Goal: Task Accomplishment & Management: Use online tool/utility

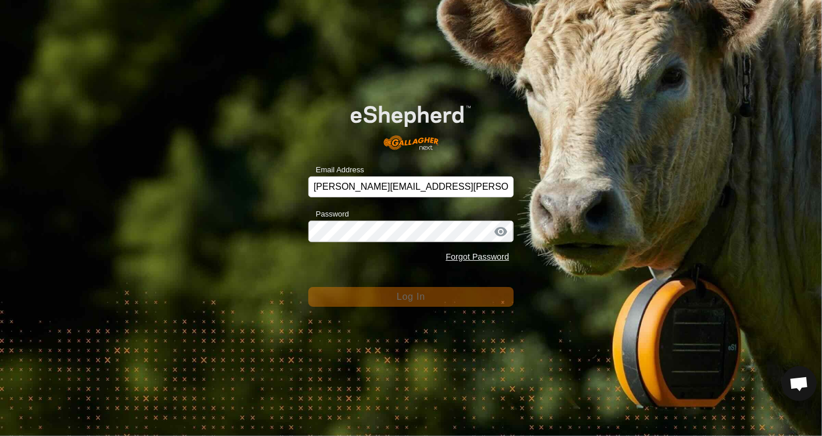
scroll to position [599, 0]
click at [385, 260] on div "Forgot Password" at bounding box center [410, 257] width 205 height 22
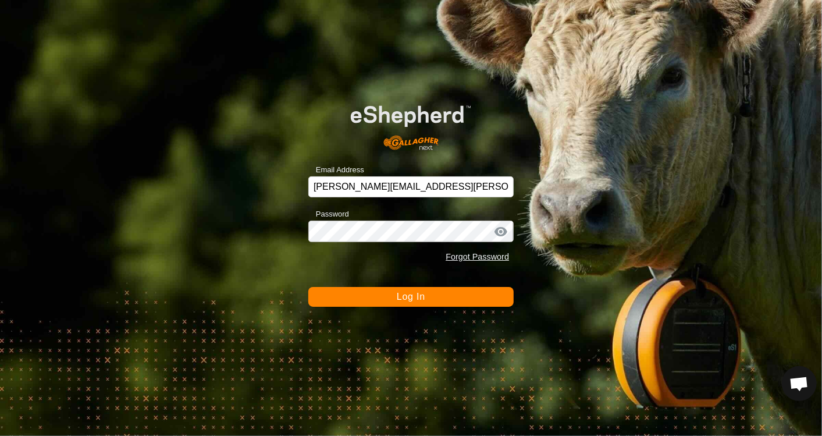
click at [400, 297] on span "Log In" at bounding box center [411, 296] width 28 height 10
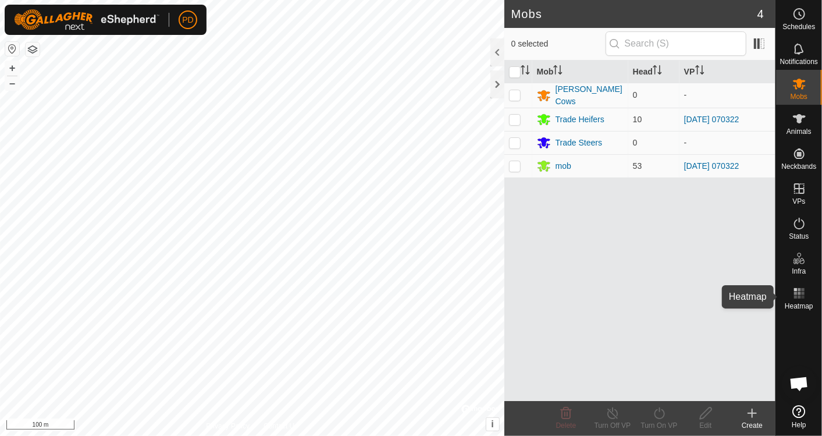
click at [801, 295] on rect at bounding box center [802, 296] width 3 height 3
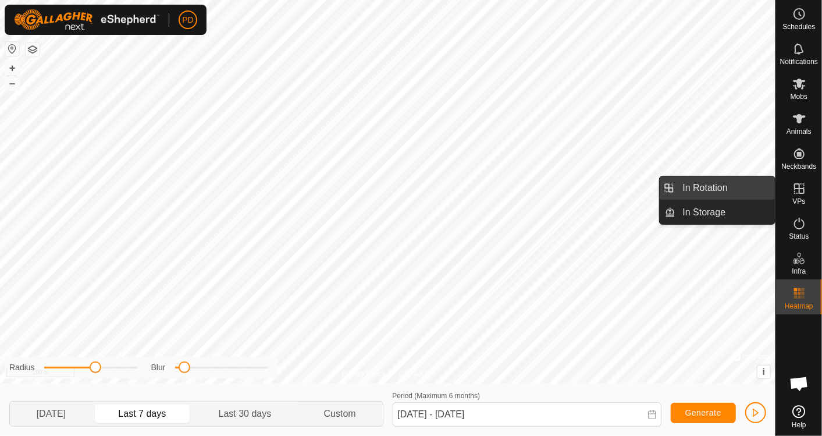
click at [702, 187] on link "In Rotation" at bounding box center [725, 187] width 99 height 23
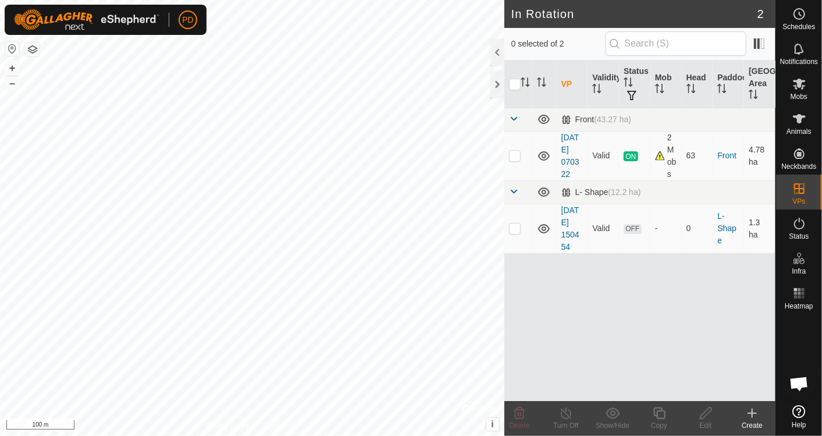
click at [749, 422] on div "Create" at bounding box center [752, 425] width 47 height 10
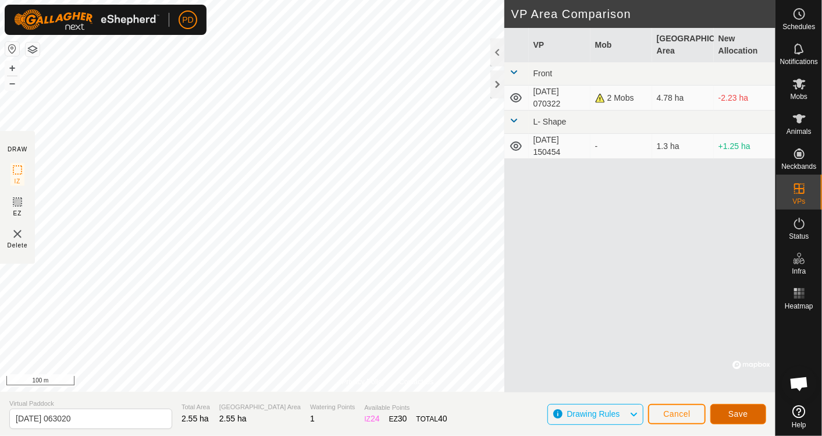
click at [729, 412] on span "Save" at bounding box center [738, 413] width 20 height 9
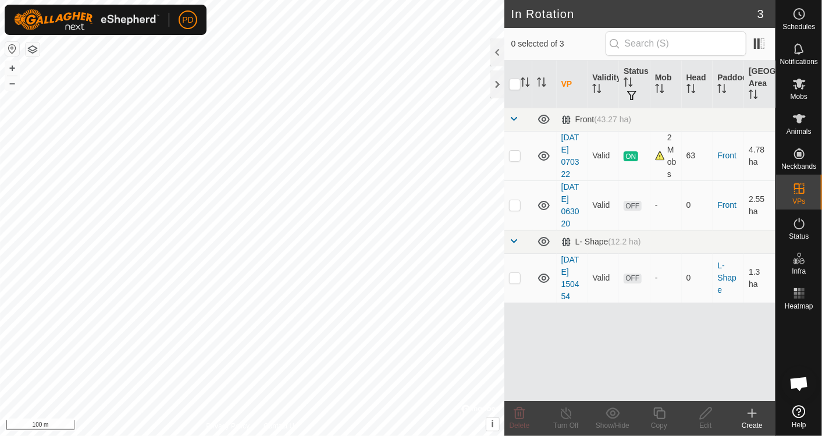
click at [749, 418] on icon at bounding box center [752, 413] width 14 height 14
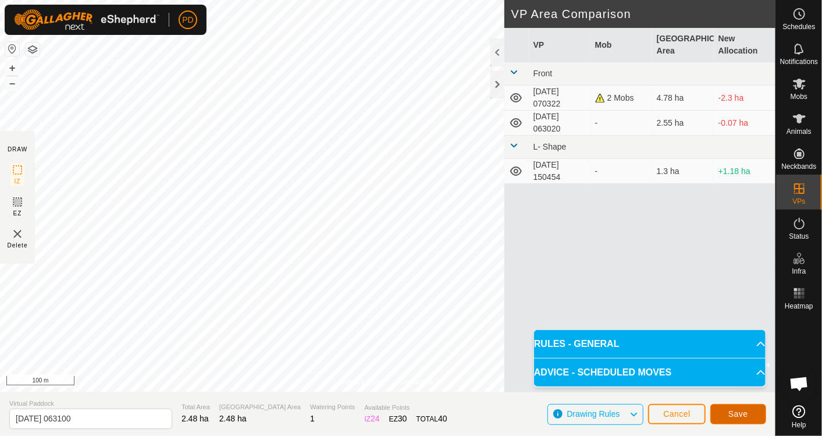
click at [743, 408] on button "Save" at bounding box center [738, 414] width 56 height 20
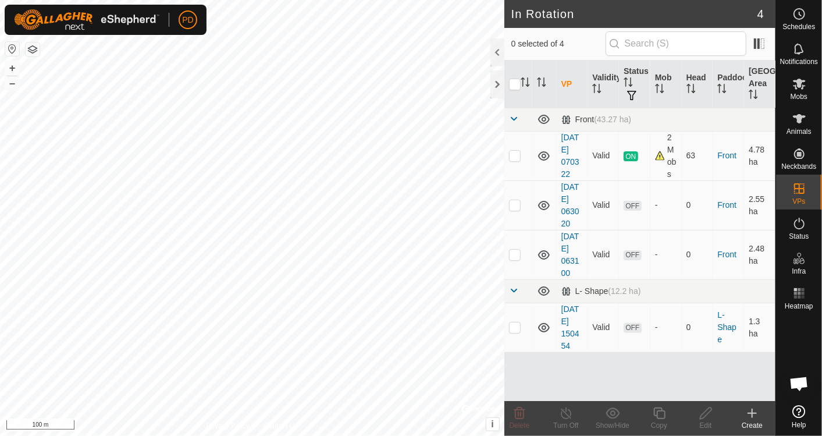
click at [756, 416] on icon at bounding box center [752, 413] width 14 height 14
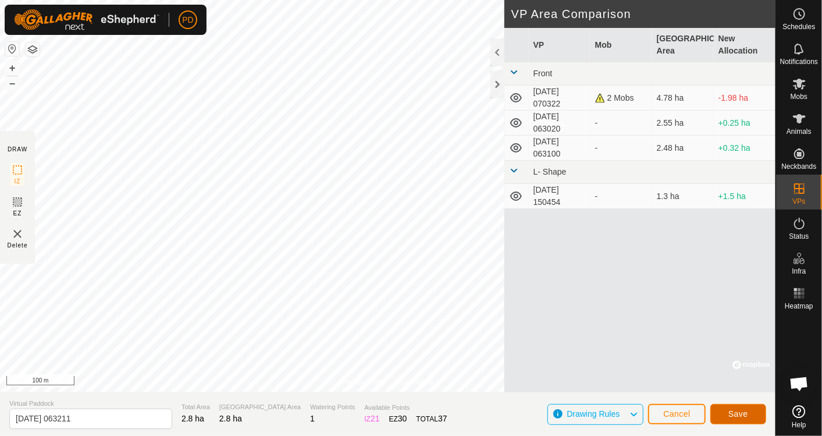
click at [730, 412] on span "Save" at bounding box center [738, 413] width 20 height 9
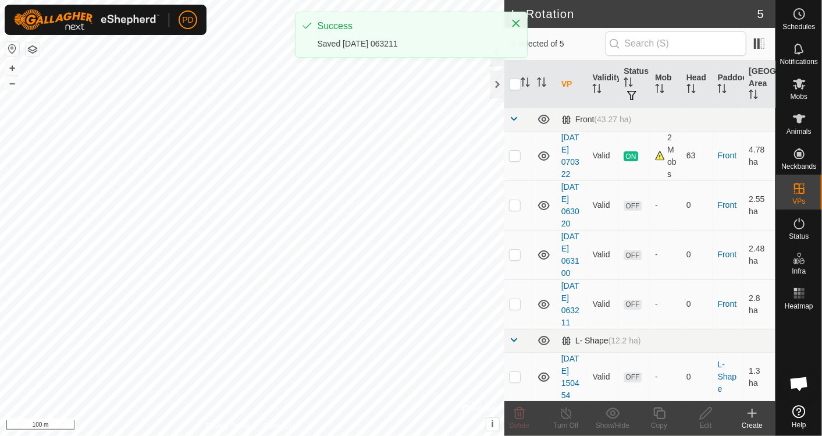
checkbox input "true"
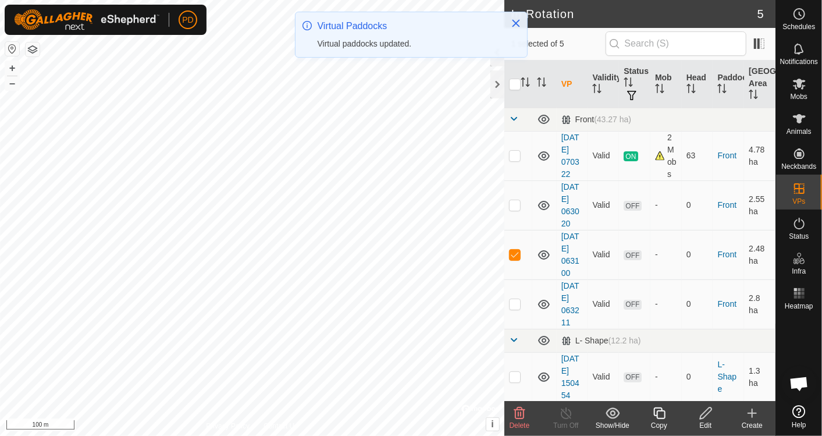
click at [706, 420] on div "Edit" at bounding box center [705, 425] width 47 height 10
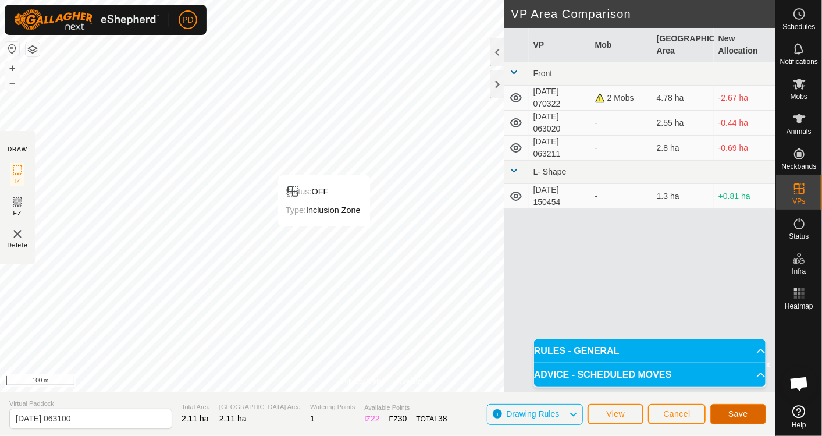
click at [735, 407] on button "Save" at bounding box center [738, 414] width 56 height 20
